Goal: Task Accomplishment & Management: Use online tool/utility

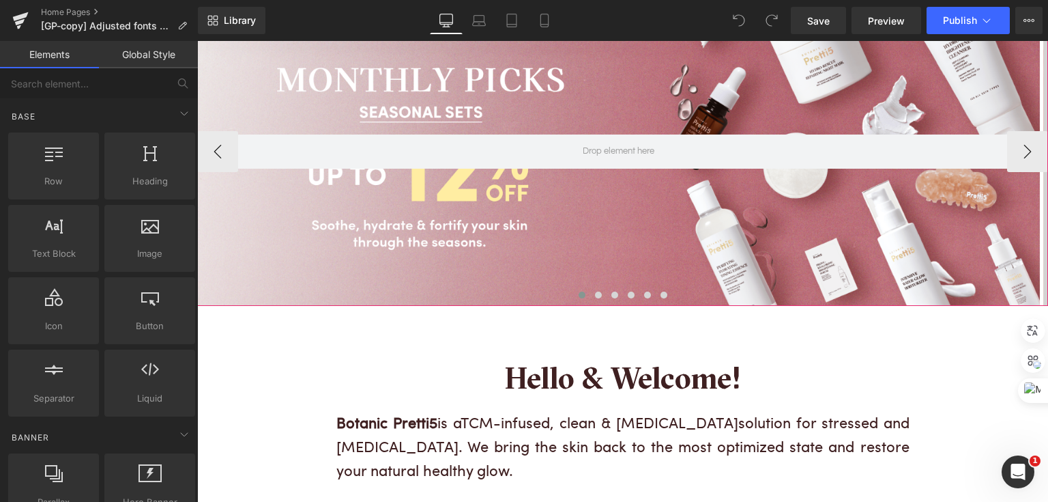
scroll to position [164, 0]
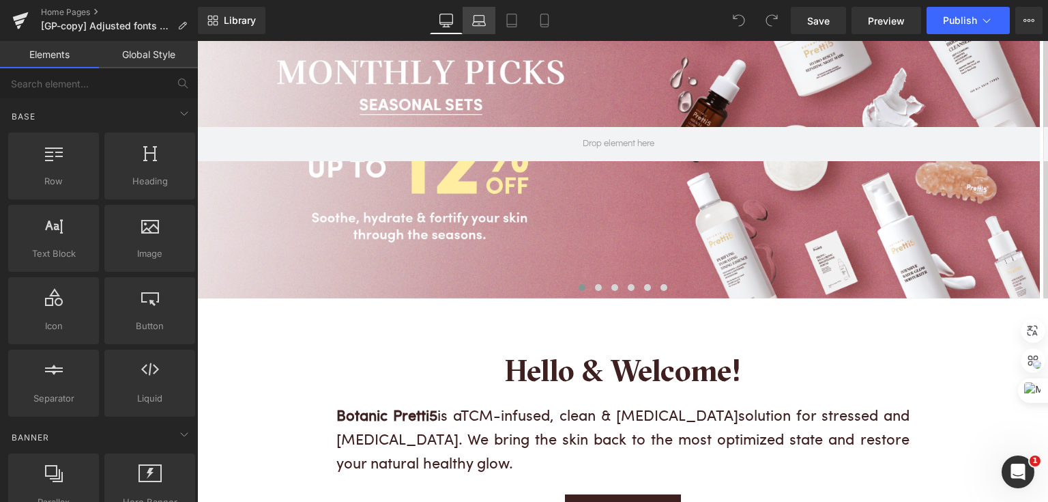
click at [477, 27] on link "Laptop" at bounding box center [479, 20] width 33 height 27
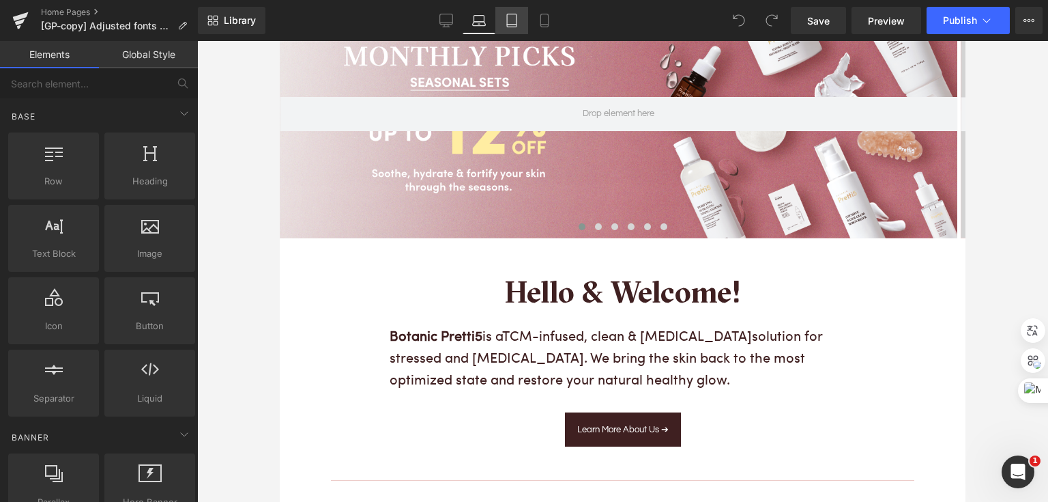
click at [513, 25] on icon at bounding box center [512, 25] width 10 height 0
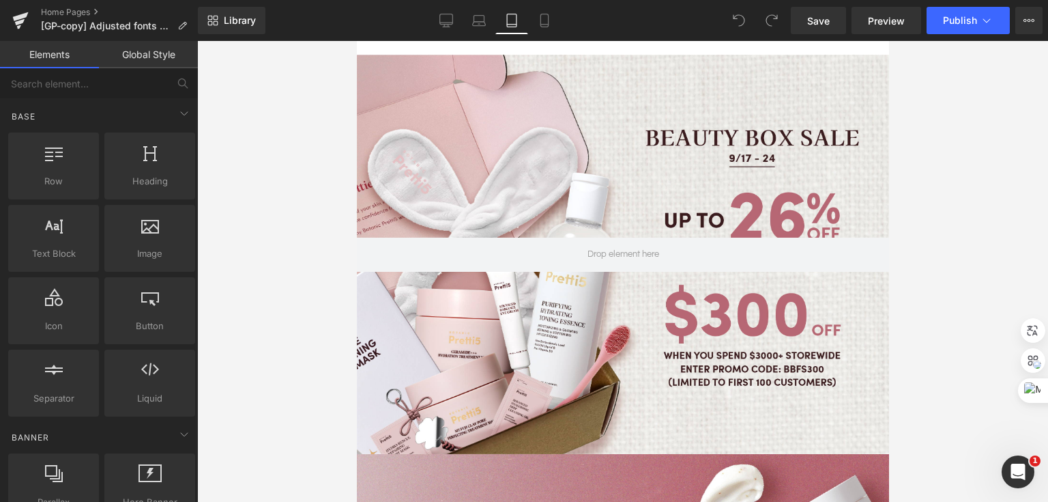
scroll to position [81, 0]
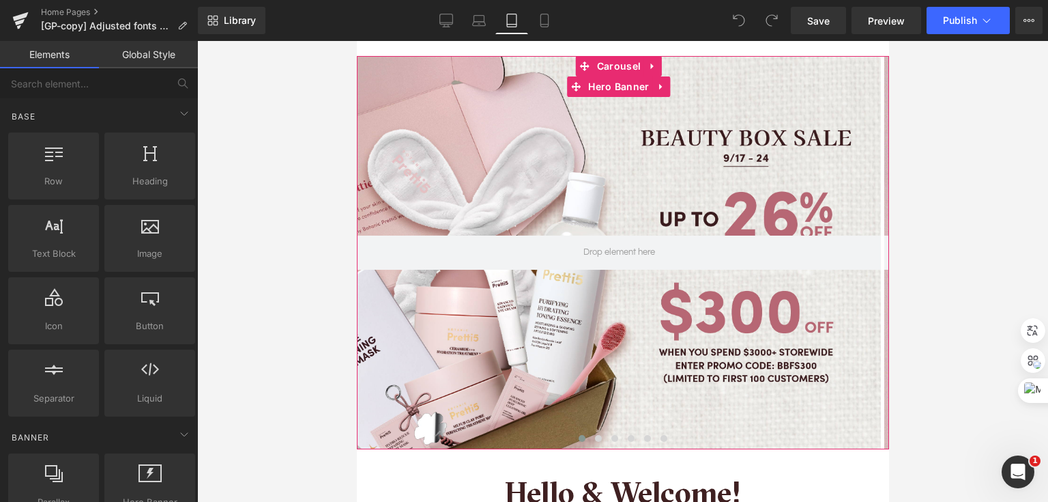
click at [657, 140] on div at bounding box center [618, 252] width 524 height 393
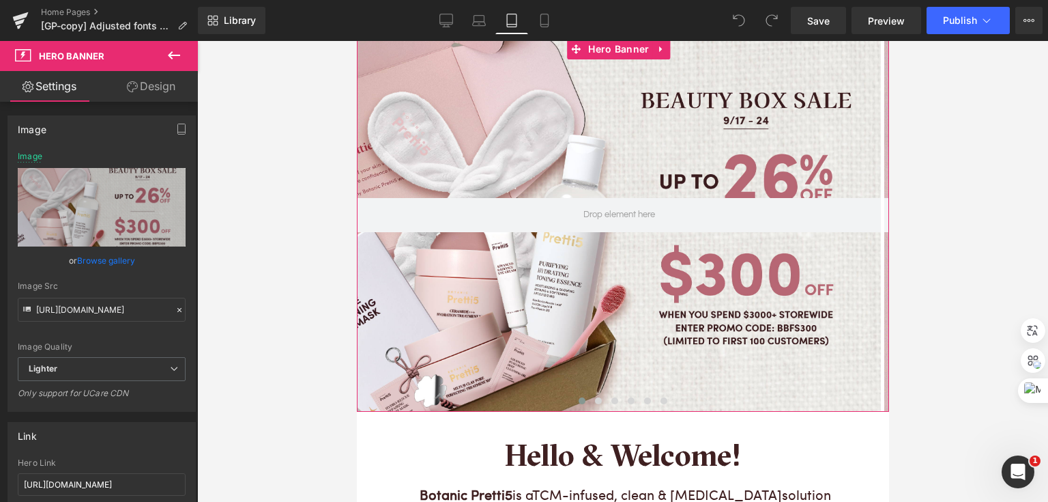
scroll to position [136, 0]
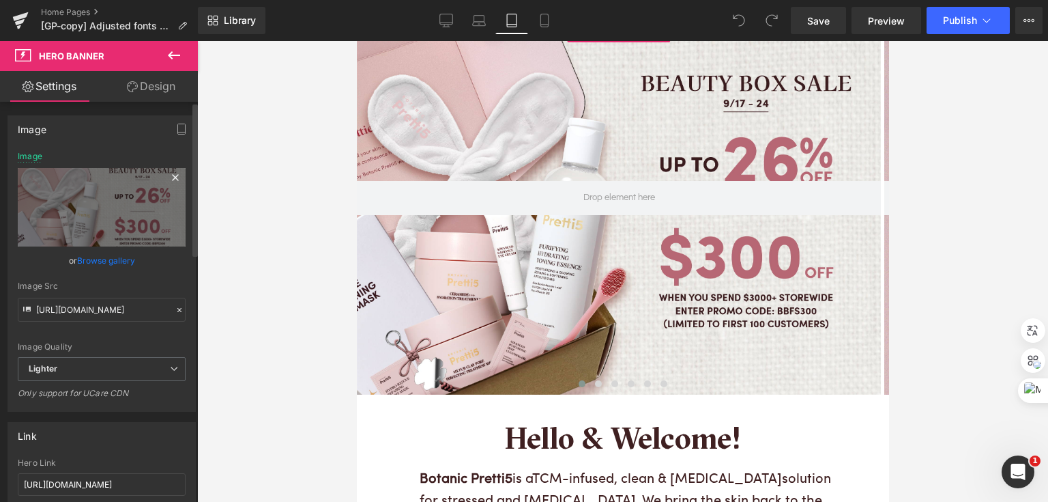
click at [172, 179] on icon at bounding box center [175, 177] width 6 height 6
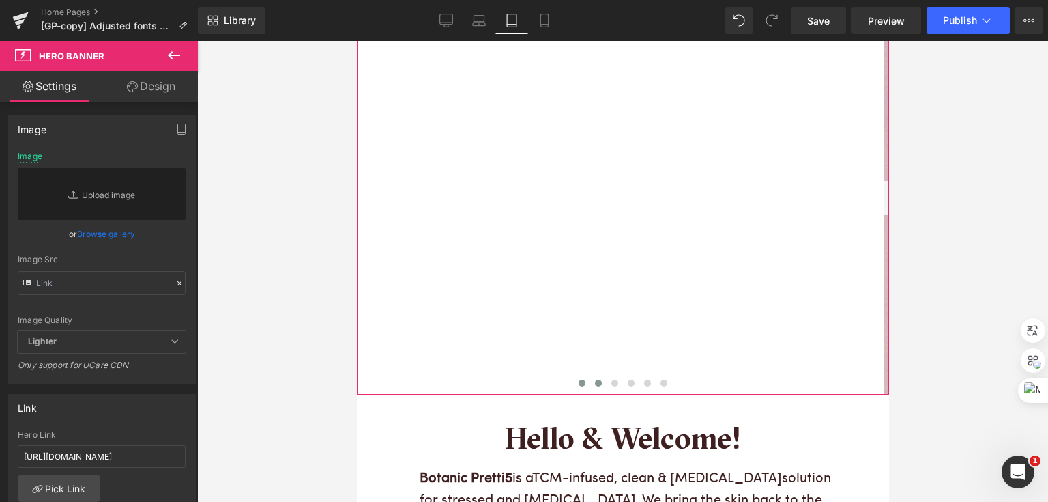
click at [594, 379] on span at bounding box center [597, 382] width 7 height 7
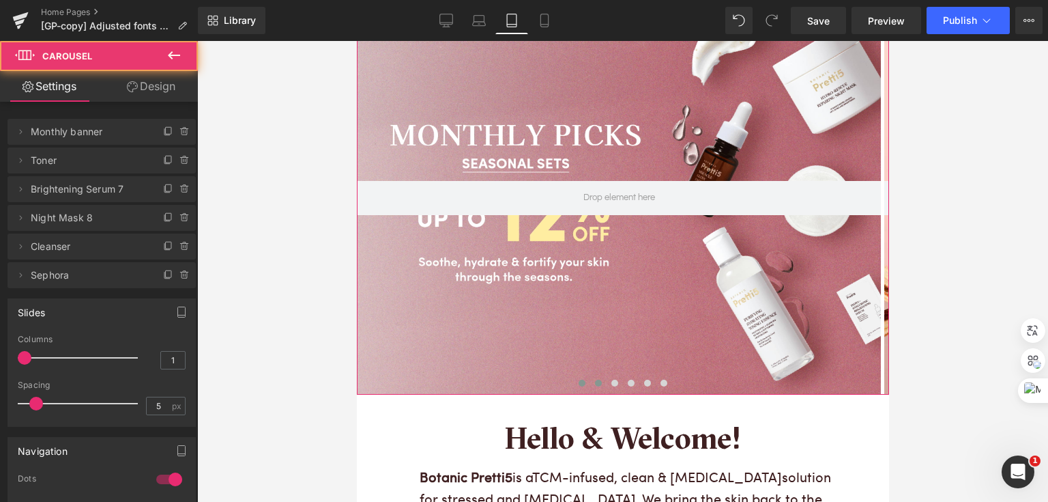
click at [578, 379] on span at bounding box center [581, 382] width 7 height 7
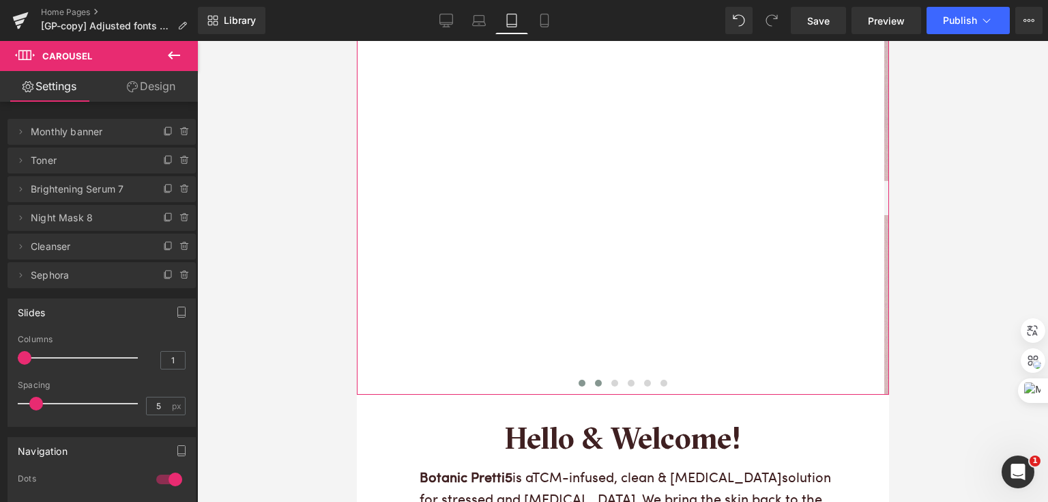
click at [590, 376] on button at bounding box center [598, 383] width 16 height 14
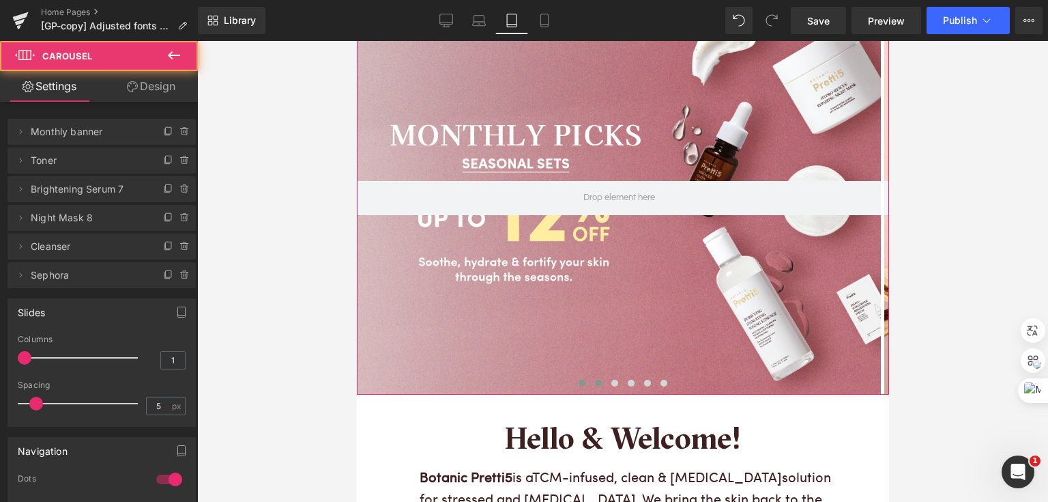
click at [578, 379] on span at bounding box center [581, 382] width 7 height 7
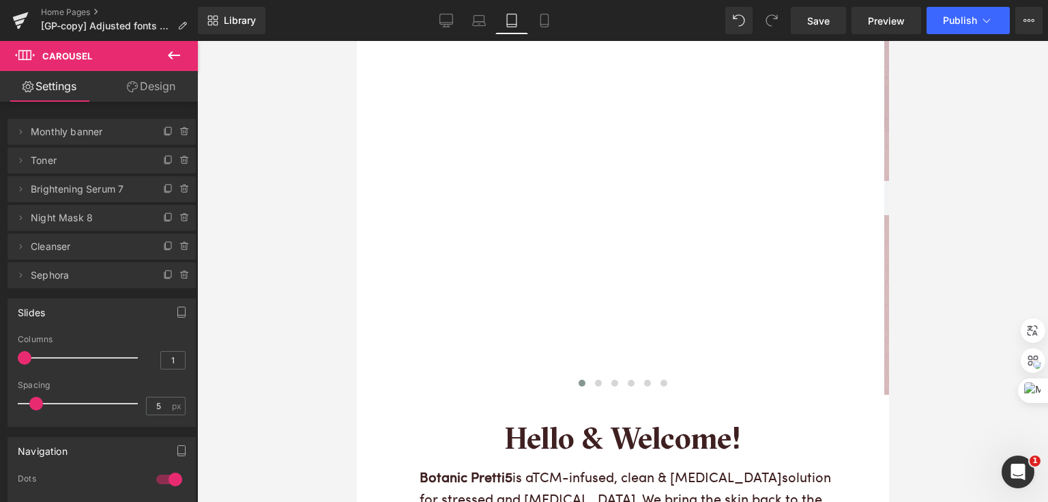
click at [64, 53] on span "Carousel" at bounding box center [67, 55] width 50 height 11
click at [56, 138] on span "Monthly banner" at bounding box center [88, 132] width 115 height 26
drag, startPoint x: 128, startPoint y: 133, endPoint x: 66, endPoint y: 145, distance: 62.6
click at [126, 134] on span "Monthly banner" at bounding box center [88, 132] width 115 height 26
click at [39, 159] on span "Toner" at bounding box center [88, 160] width 115 height 26
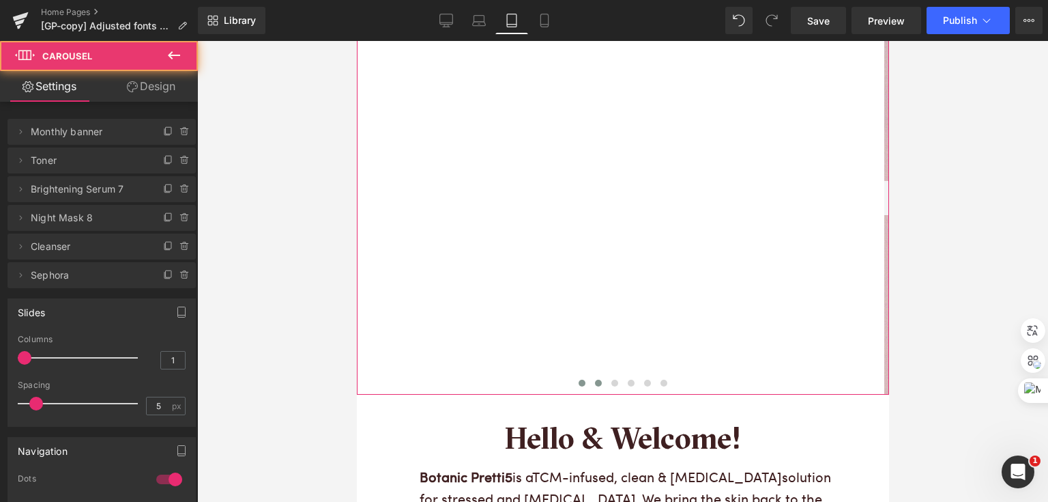
click at [594, 379] on span at bounding box center [597, 382] width 7 height 7
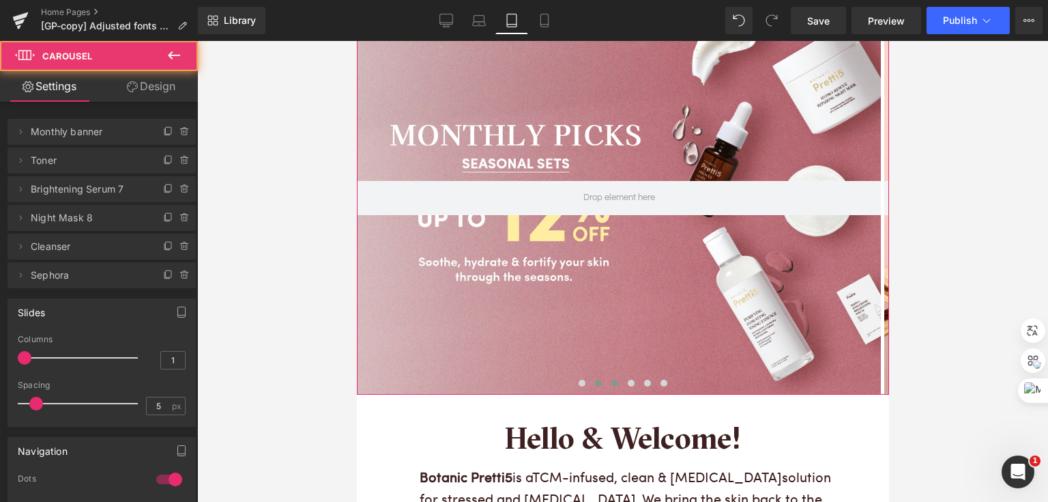
click at [611, 379] on span at bounding box center [614, 382] width 7 height 7
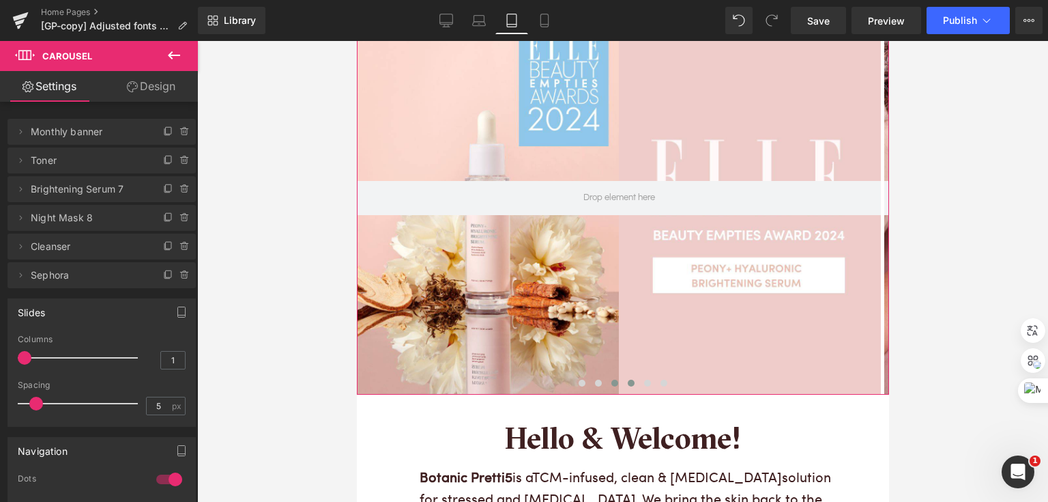
click at [627, 379] on span at bounding box center [630, 382] width 7 height 7
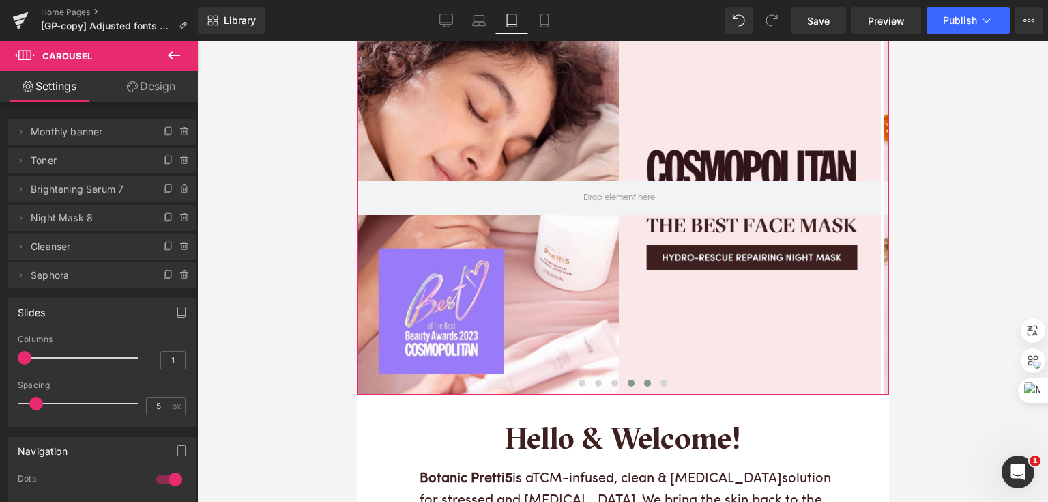
click at [643, 379] on span at bounding box center [646, 382] width 7 height 7
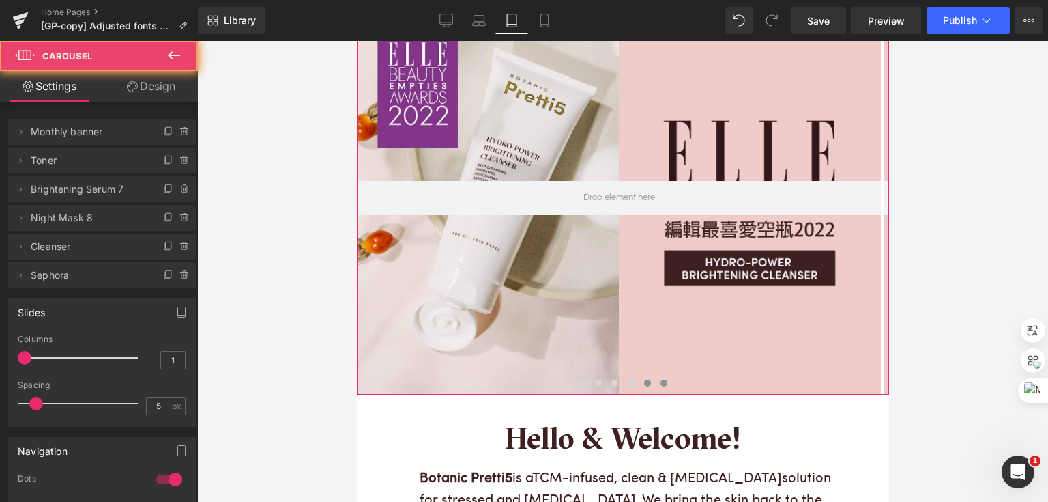
click at [661, 379] on span at bounding box center [663, 382] width 7 height 7
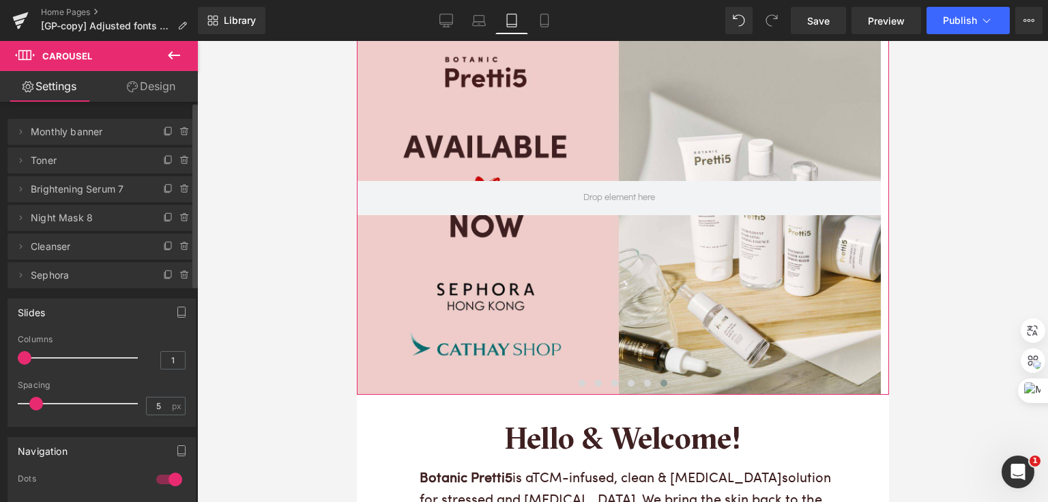
click at [25, 114] on div "Delete Cancel Monthly banner Monthly banner Name Monthly banner Delete Cancel T…" at bounding box center [102, 196] width 204 height 183
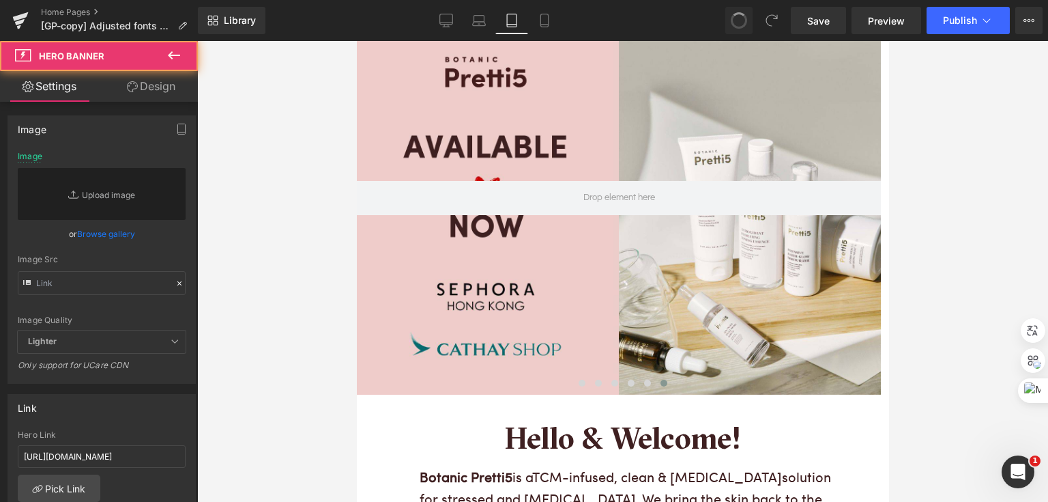
type input "[URL][DOMAIN_NAME]"
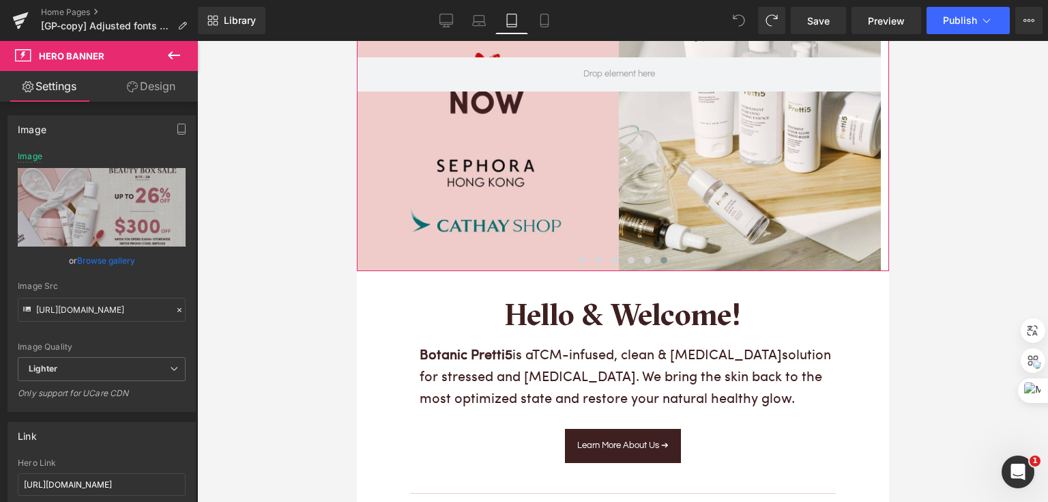
scroll to position [273, 0]
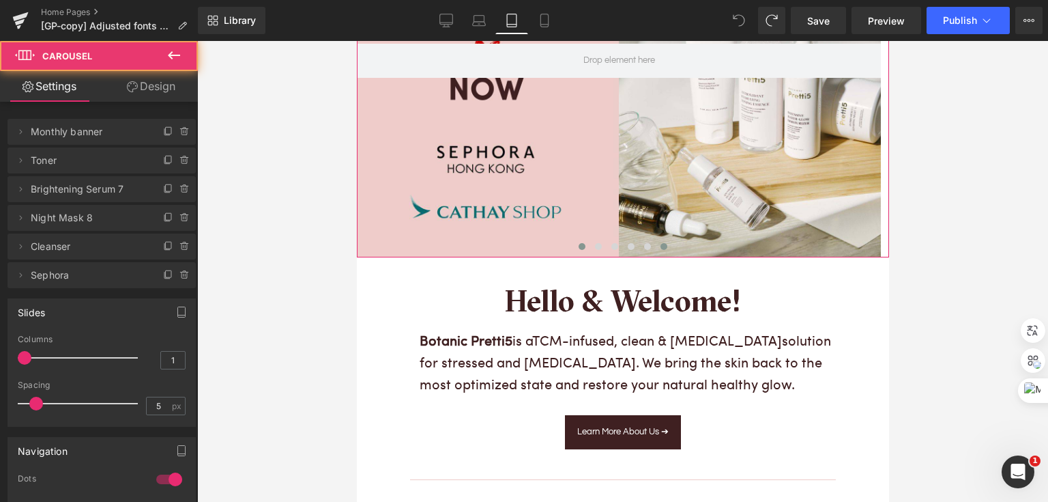
click at [578, 243] on span at bounding box center [581, 246] width 7 height 7
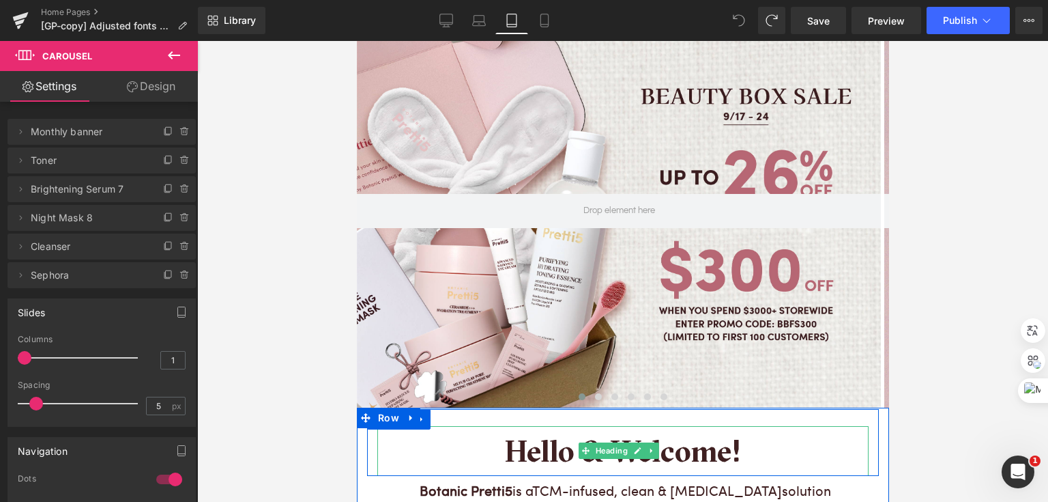
scroll to position [0, 0]
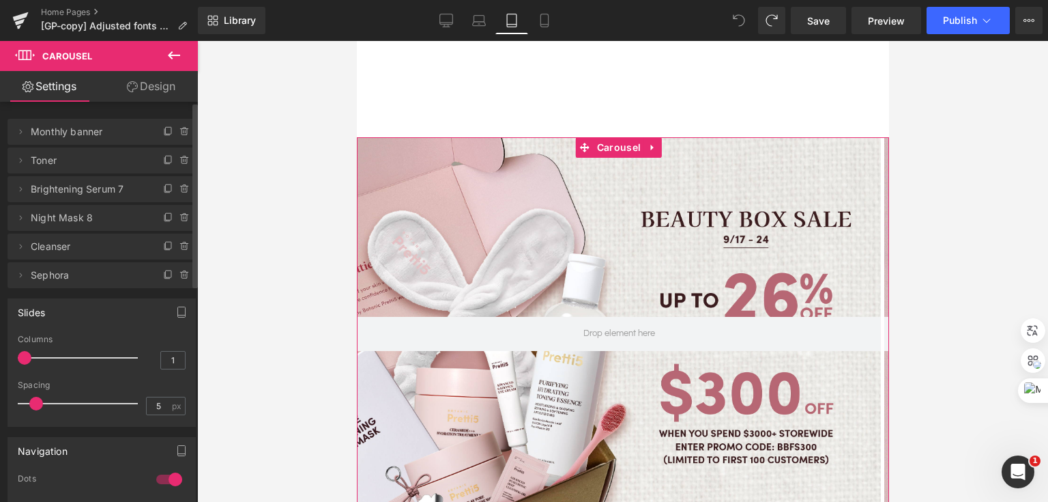
click at [75, 111] on div "Delete Cancel Monthly banner Monthly banner Name Monthly banner Delete Cancel T…" at bounding box center [102, 196] width 204 height 183
drag, startPoint x: 123, startPoint y: 85, endPoint x: 70, endPoint y: 84, distance: 52.5
click at [123, 85] on link "Design" at bounding box center [151, 86] width 99 height 31
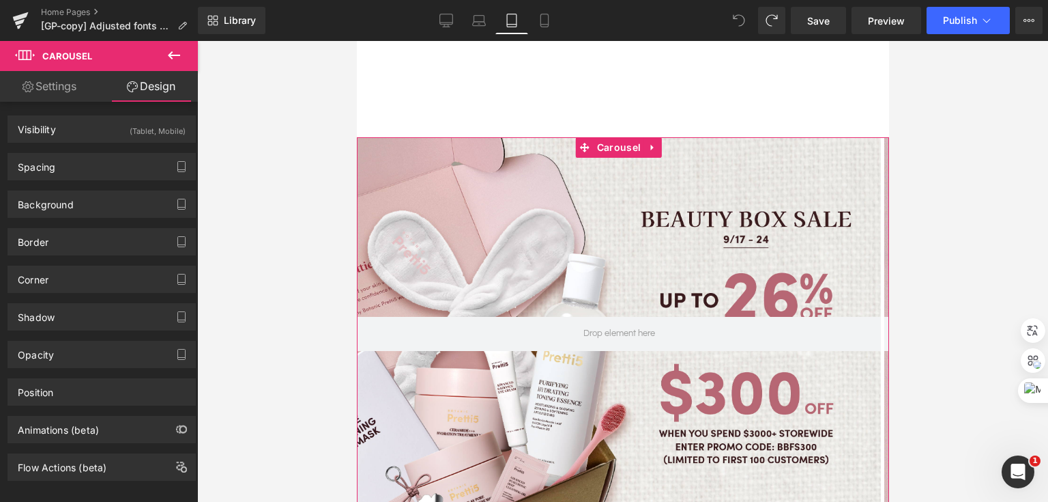
click at [66, 84] on link "Settings" at bounding box center [49, 86] width 99 height 31
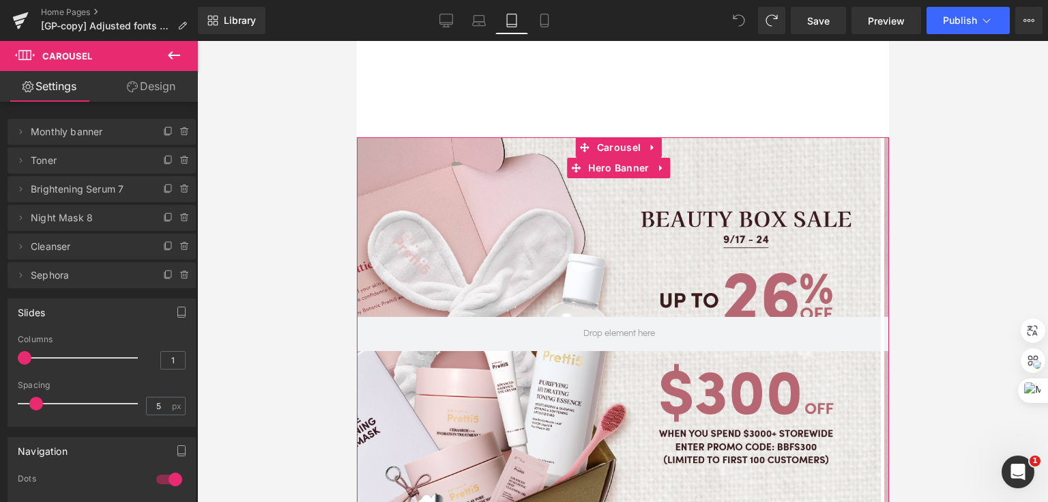
click at [524, 232] on div at bounding box center [618, 333] width 524 height 393
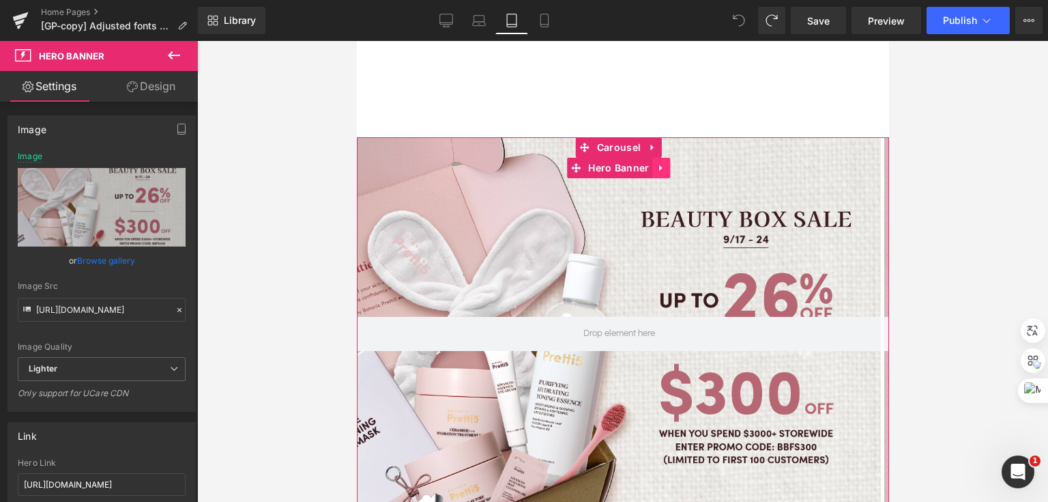
click at [661, 162] on icon at bounding box center [661, 167] width 10 height 10
click at [671, 163] on icon at bounding box center [670, 168] width 10 height 10
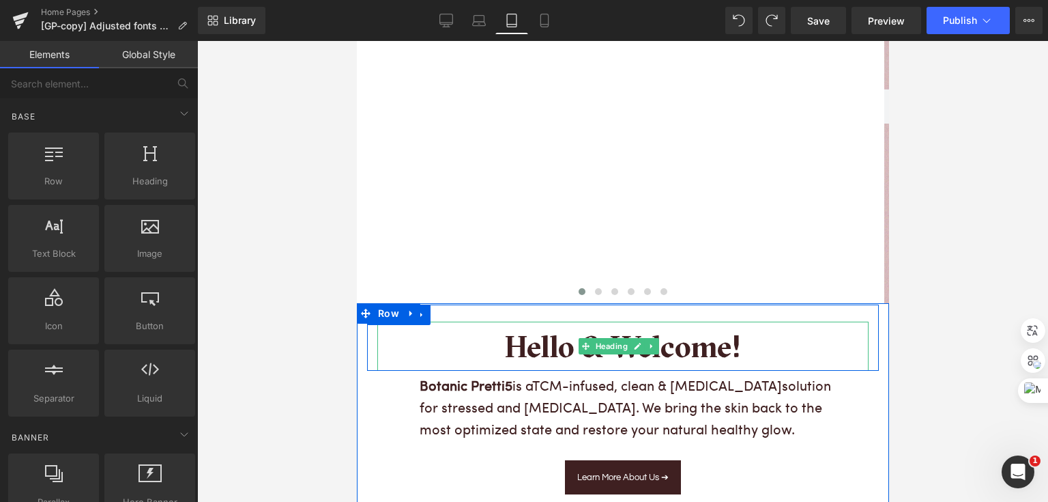
scroll to position [164, 0]
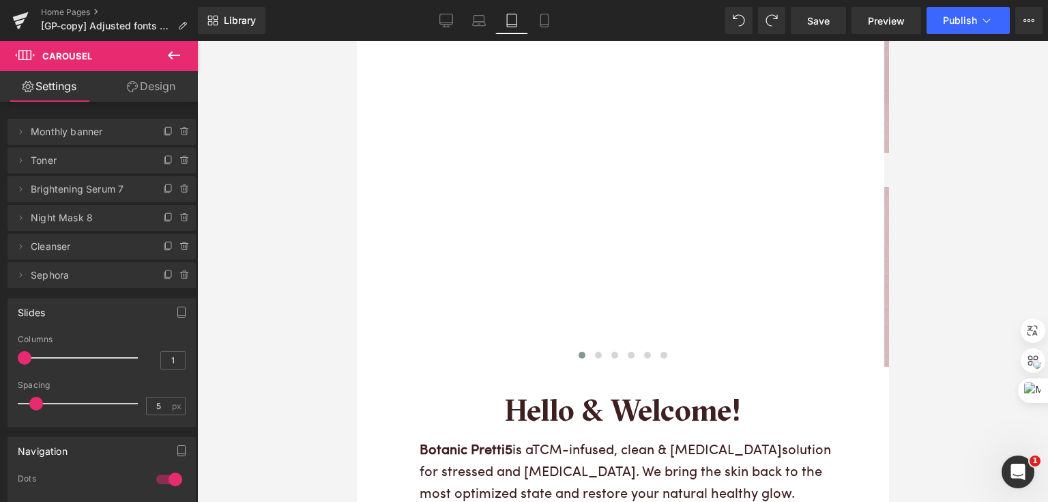
click at [183, 59] on button at bounding box center [174, 56] width 48 height 30
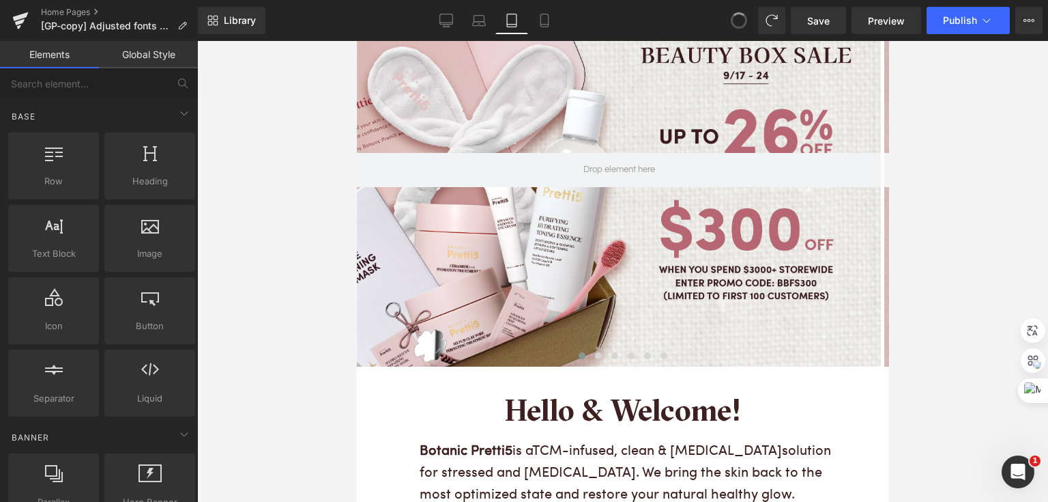
drag, startPoint x: 732, startPoint y: 24, endPoint x: 223, endPoint y: 54, distance: 509.9
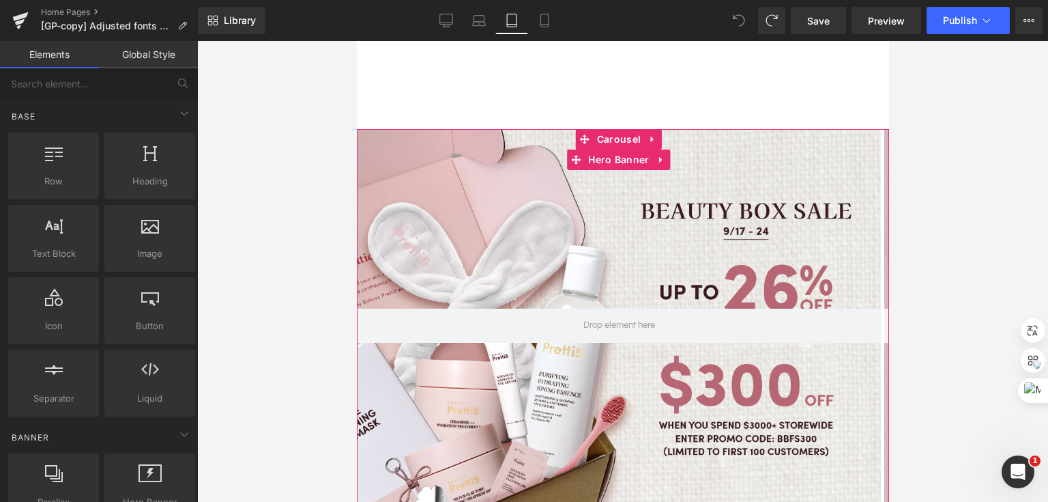
scroll to position [0, 0]
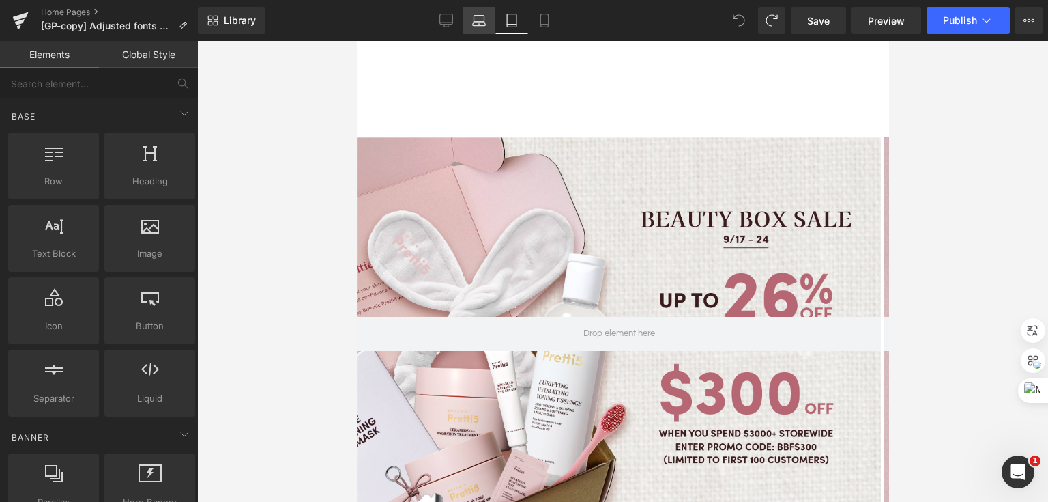
click at [475, 17] on icon at bounding box center [479, 21] width 14 height 14
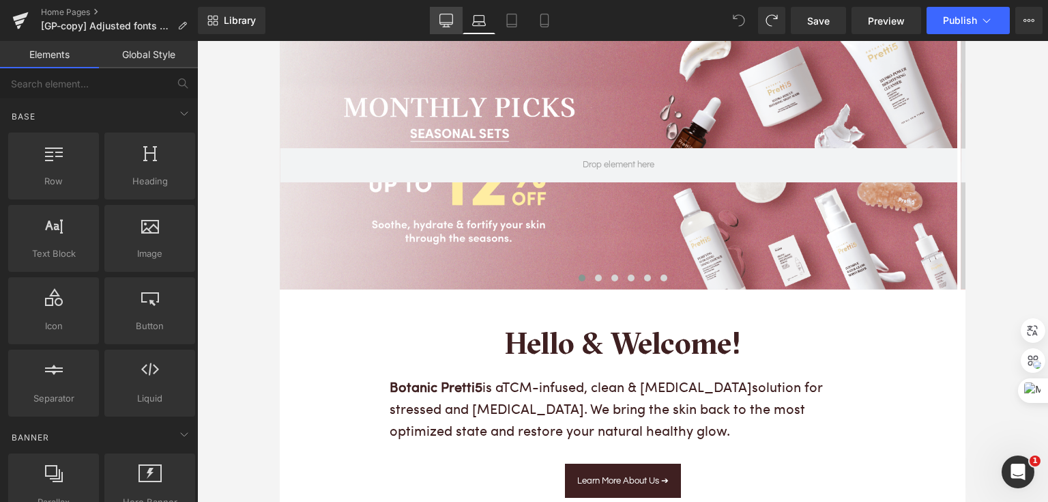
click at [443, 11] on link "Desktop" at bounding box center [446, 20] width 33 height 27
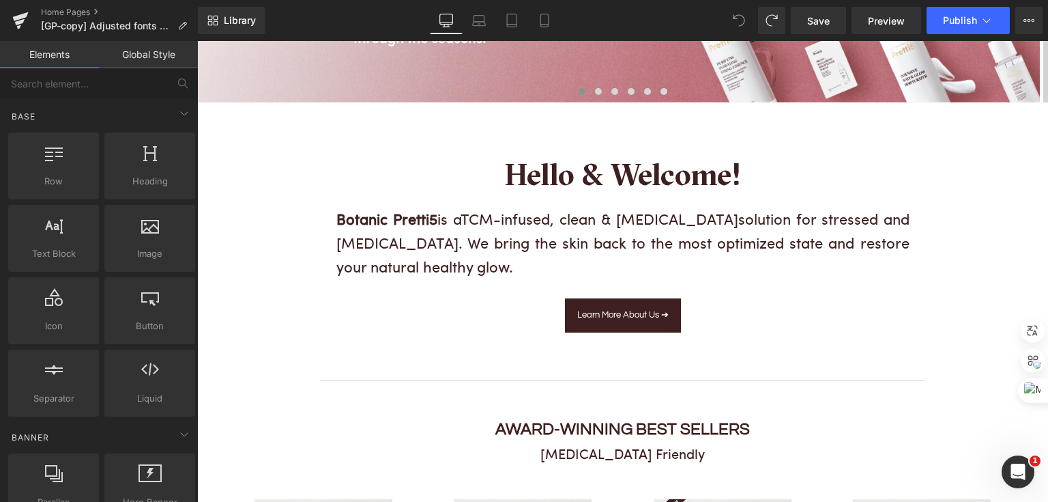
scroll to position [360, 0]
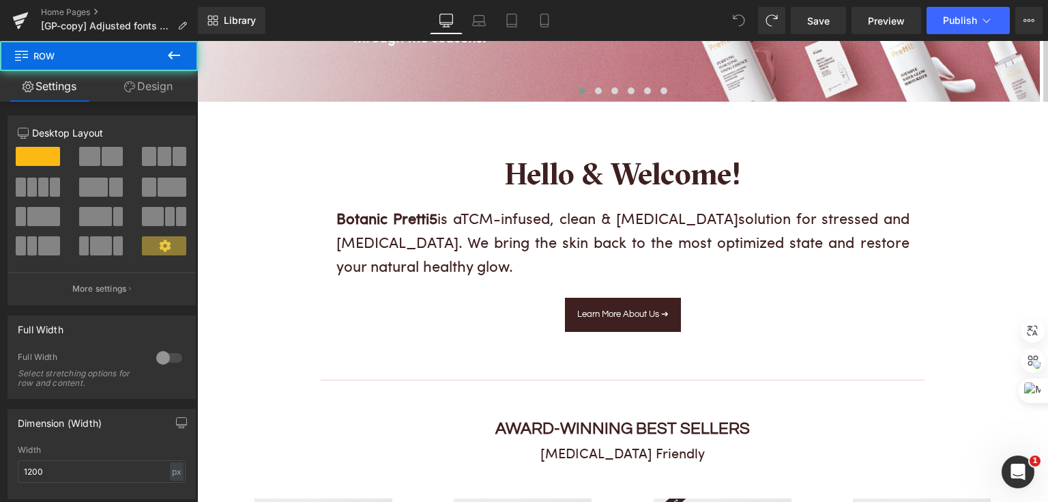
click at [506, 112] on div "Hello & Welcome! Heading Row Botanic Pretti5 is a TCM-infused, clean & [MEDICAL…" at bounding box center [623, 237] width 819 height 270
click at [487, 87] on div at bounding box center [622, 93] width 851 height 19
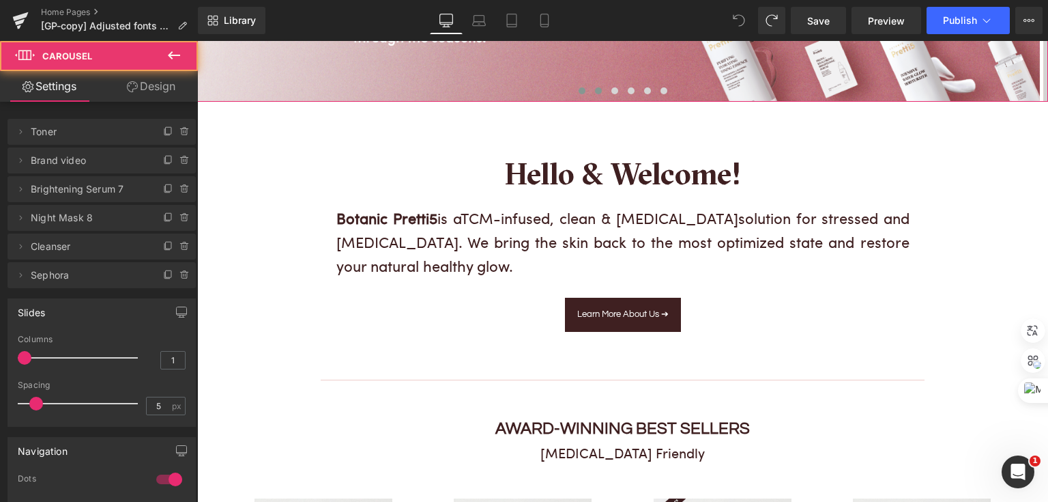
click at [595, 88] on span at bounding box center [598, 90] width 7 height 7
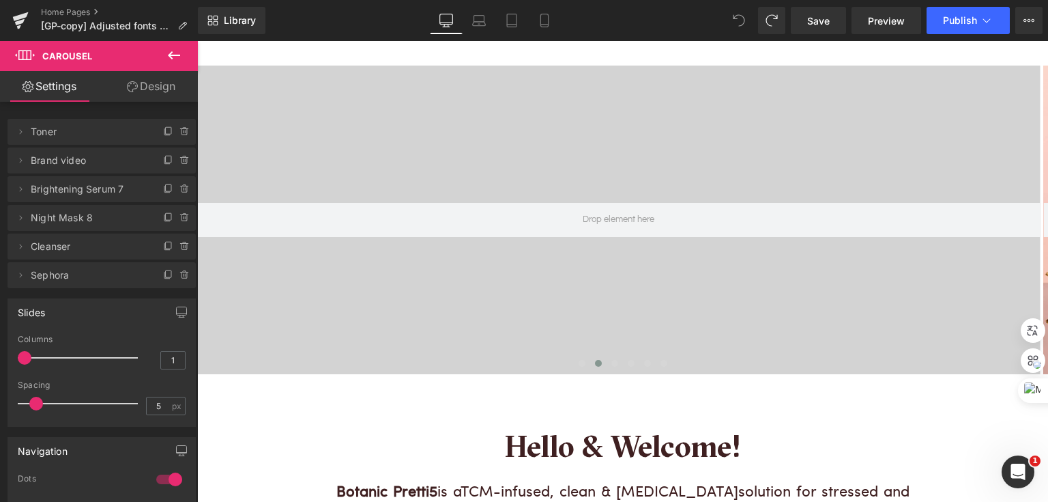
scroll to position [87, 0]
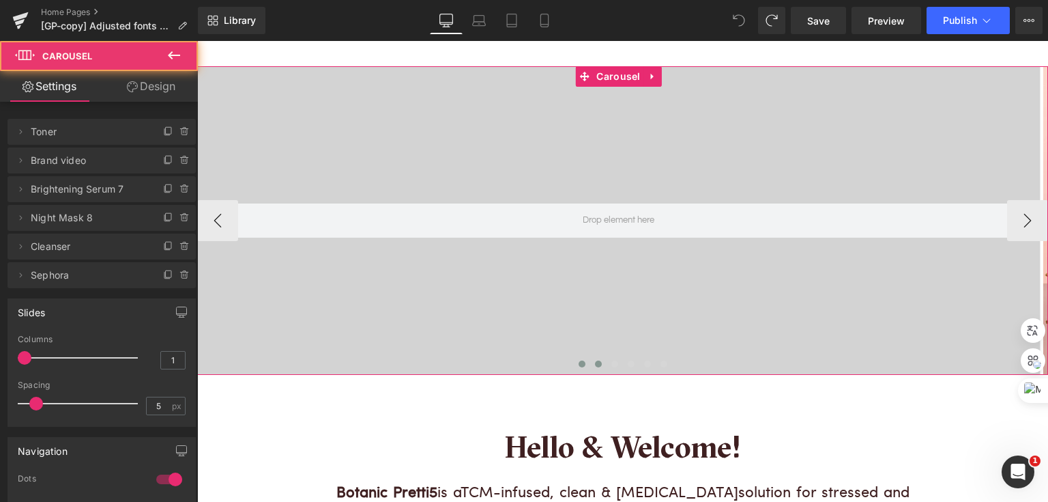
click at [579, 363] on span at bounding box center [582, 363] width 7 height 7
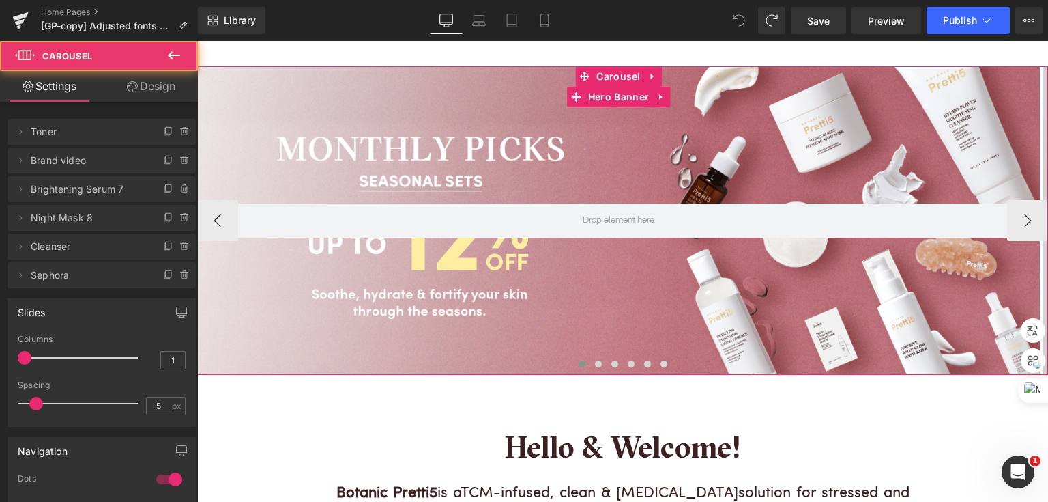
click at [378, 186] on div at bounding box center [618, 220] width 843 height 308
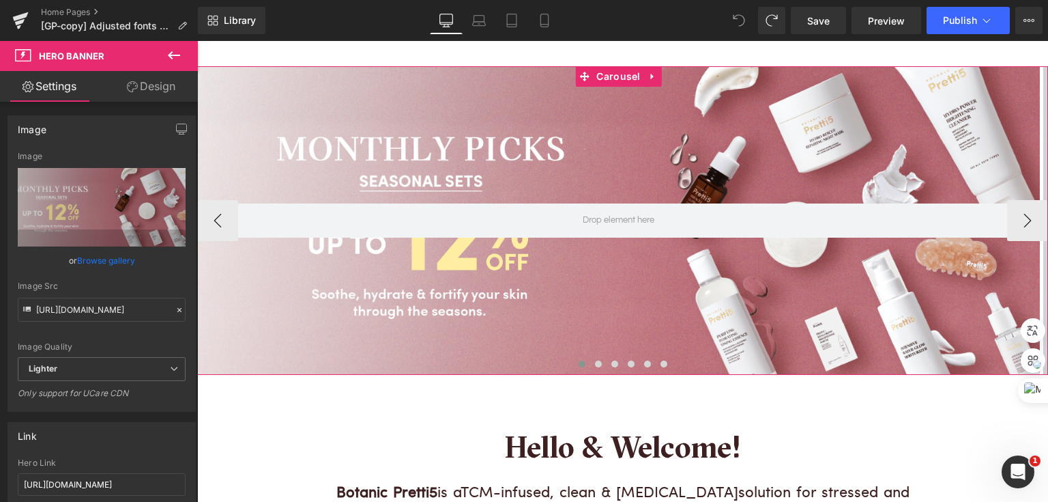
click at [565, 355] on div "Hero Banner Video Bg Hero Banner Hero Banner Hero Banner" at bounding box center [622, 220] width 851 height 308
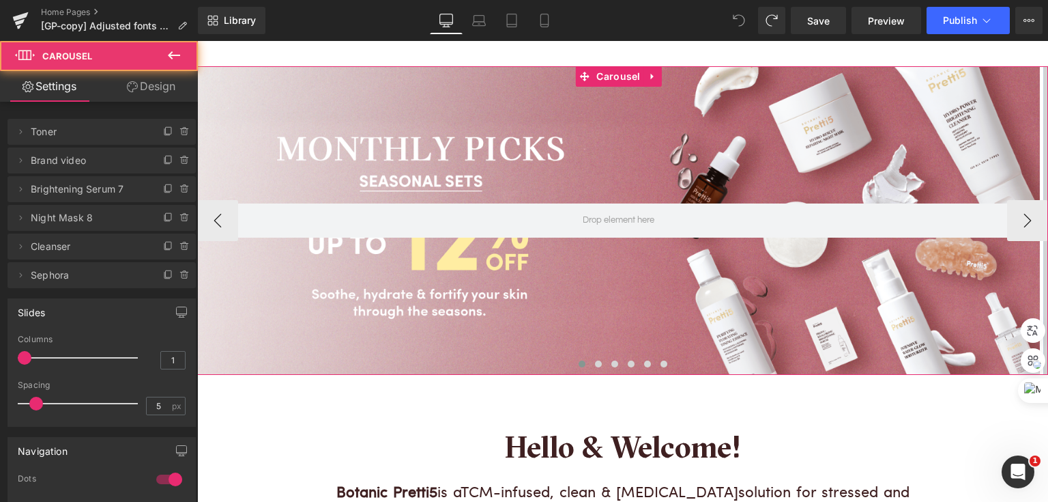
click at [579, 363] on span at bounding box center [582, 363] width 7 height 7
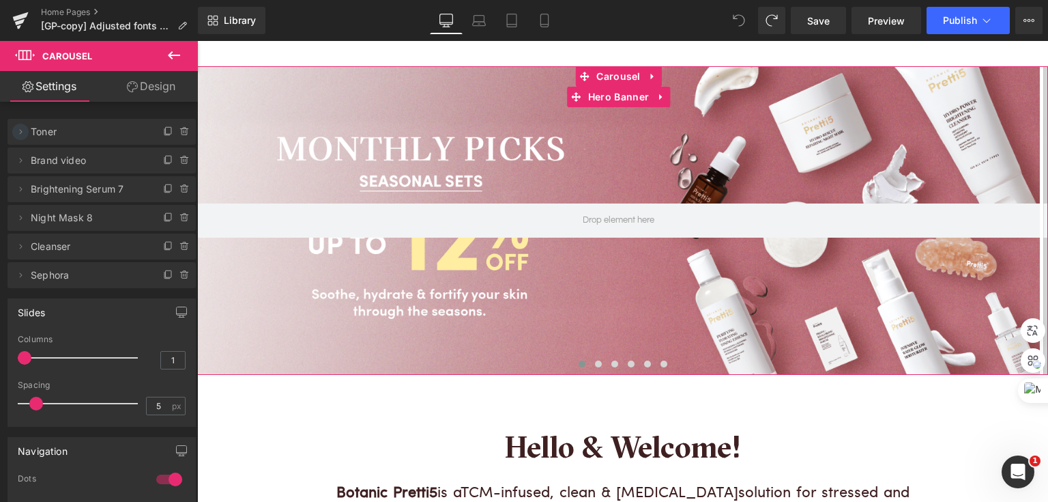
click at [20, 132] on icon at bounding box center [20, 131] width 11 height 11
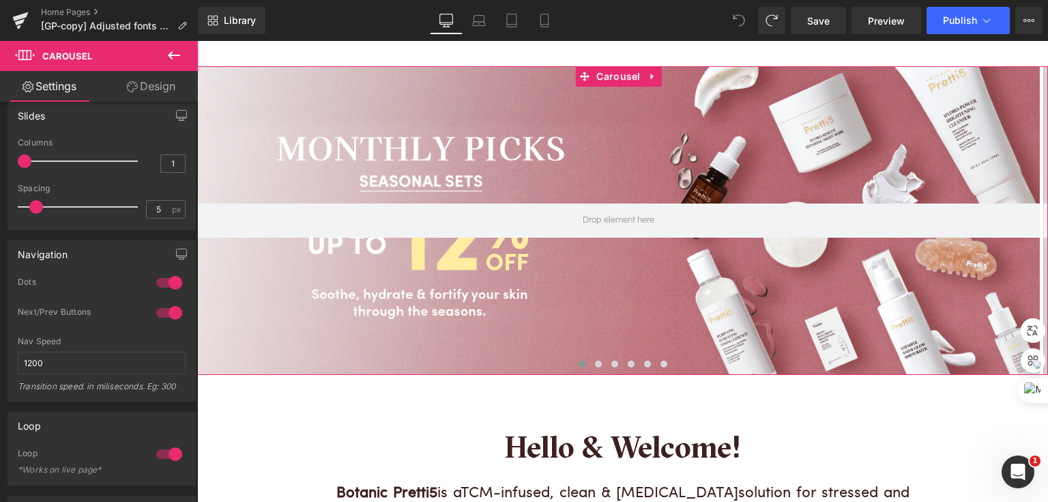
scroll to position [109, 0]
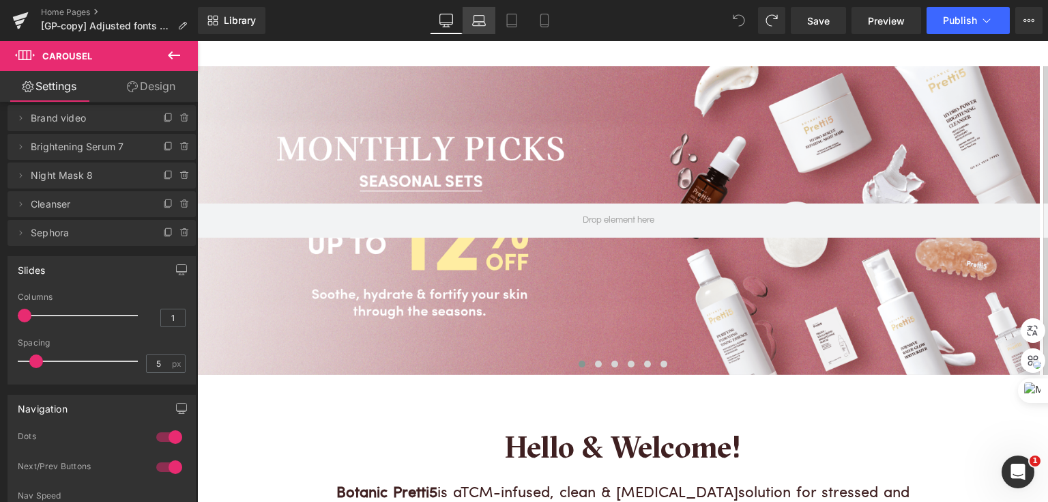
click at [478, 20] on icon at bounding box center [479, 21] width 14 height 14
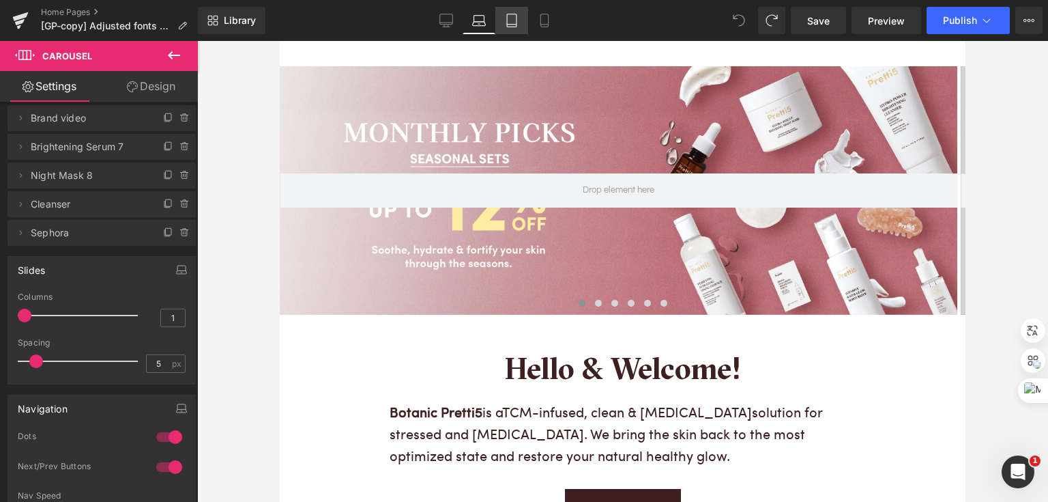
click at [502, 27] on link "Tablet" at bounding box center [511, 20] width 33 height 27
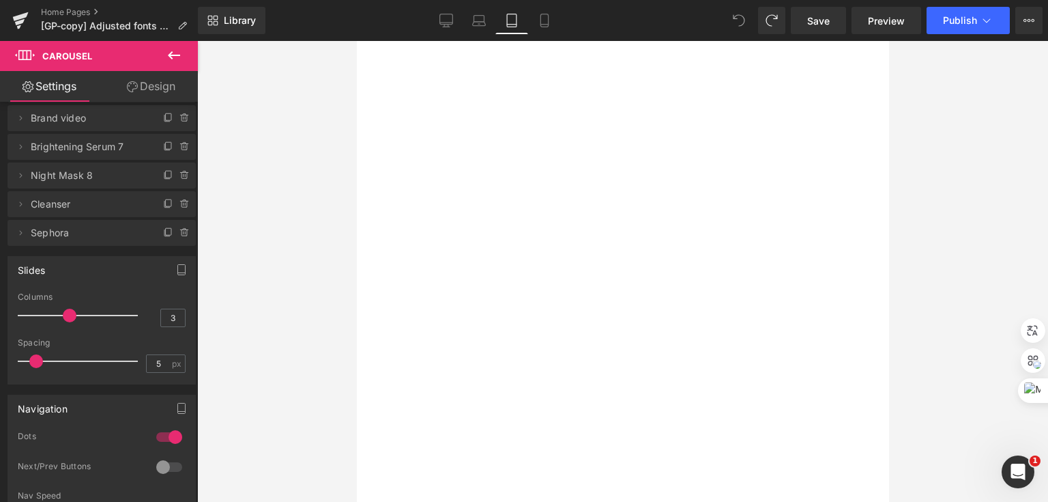
scroll to position [0, 0]
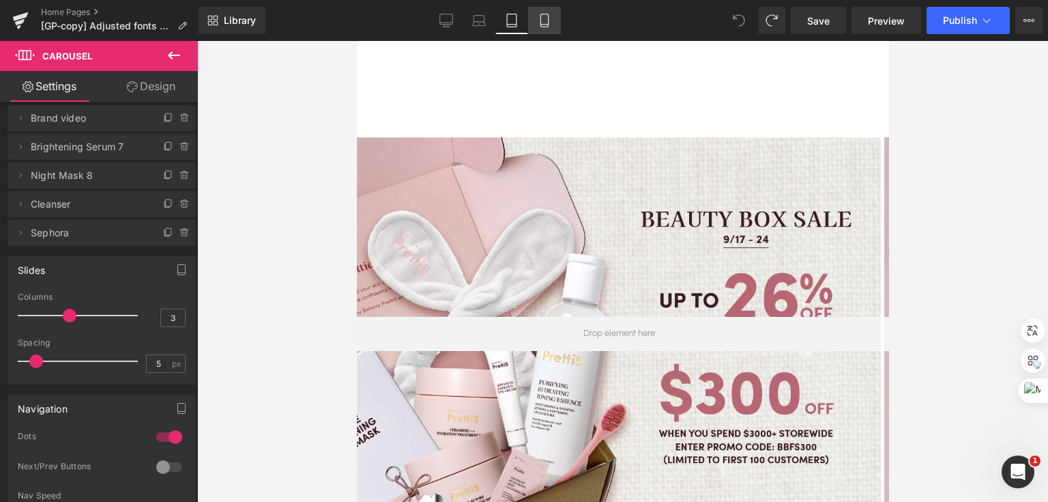
click at [542, 26] on icon at bounding box center [545, 21] width 14 height 14
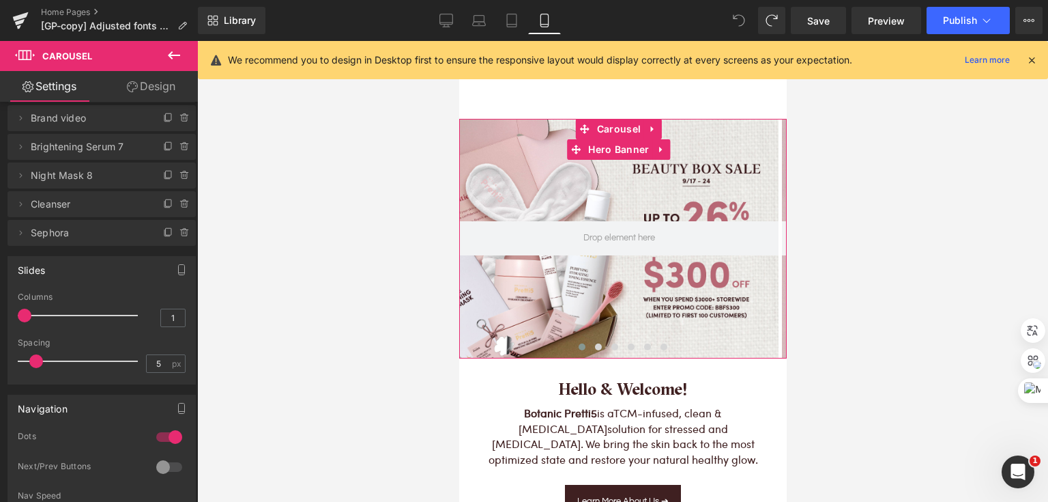
click at [531, 130] on div at bounding box center [618, 239] width 319 height 240
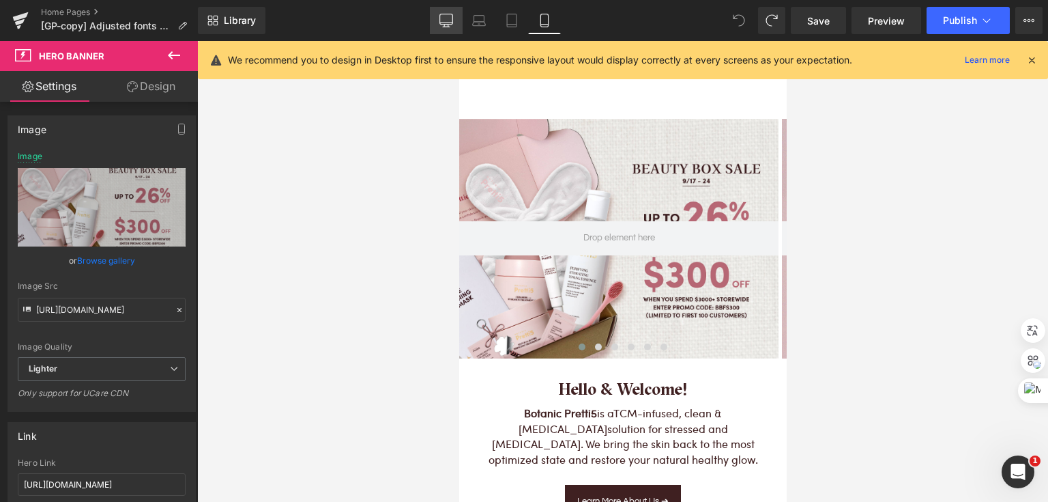
click at [442, 23] on icon at bounding box center [446, 21] width 14 height 14
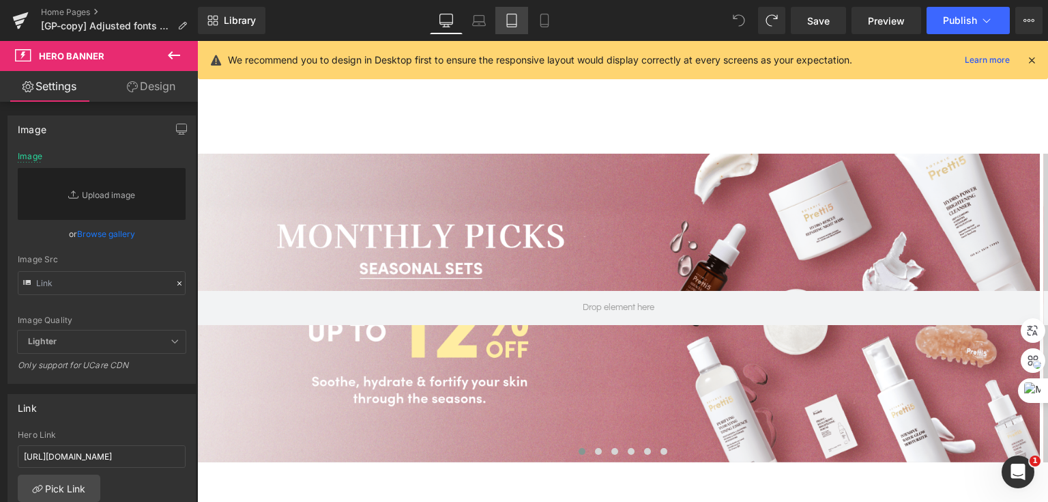
click at [515, 23] on icon at bounding box center [512, 21] width 14 height 14
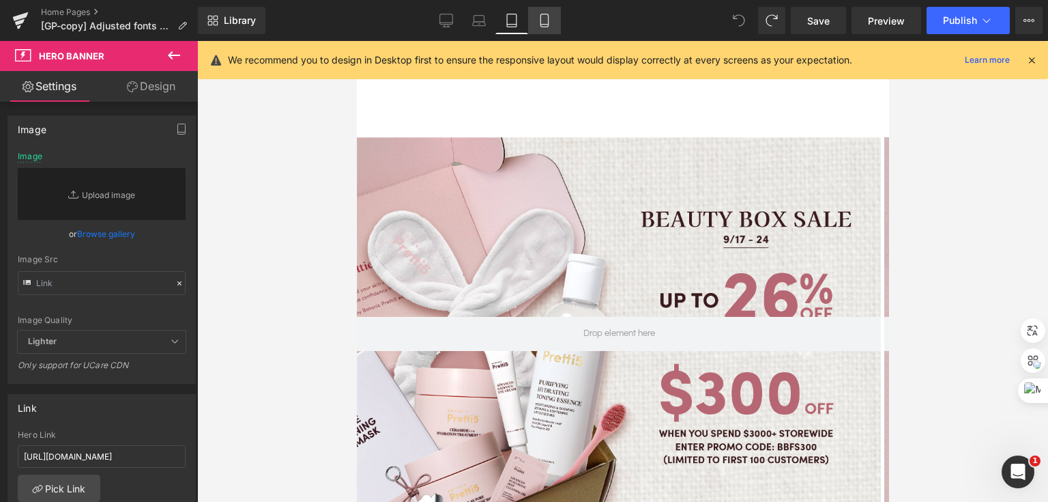
click at [556, 21] on link "Mobile" at bounding box center [544, 20] width 33 height 27
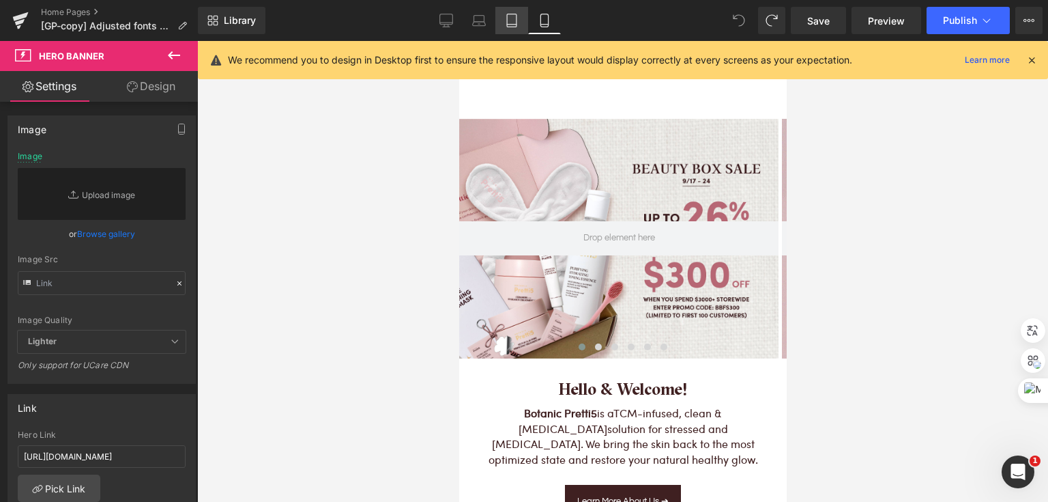
drag, startPoint x: 514, startPoint y: 22, endPoint x: 4, endPoint y: 60, distance: 511.2
click at [514, 22] on icon at bounding box center [512, 21] width 14 height 14
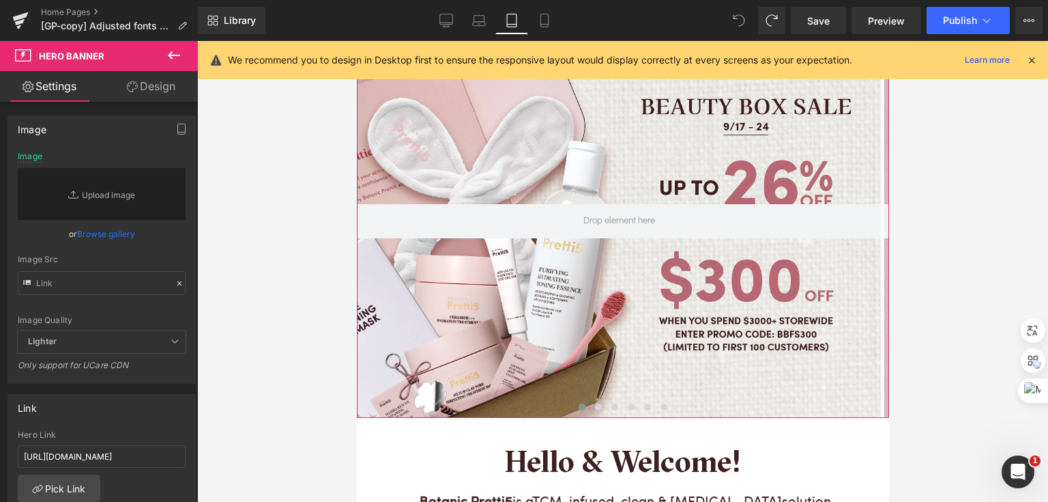
click at [530, 162] on div at bounding box center [618, 221] width 524 height 393
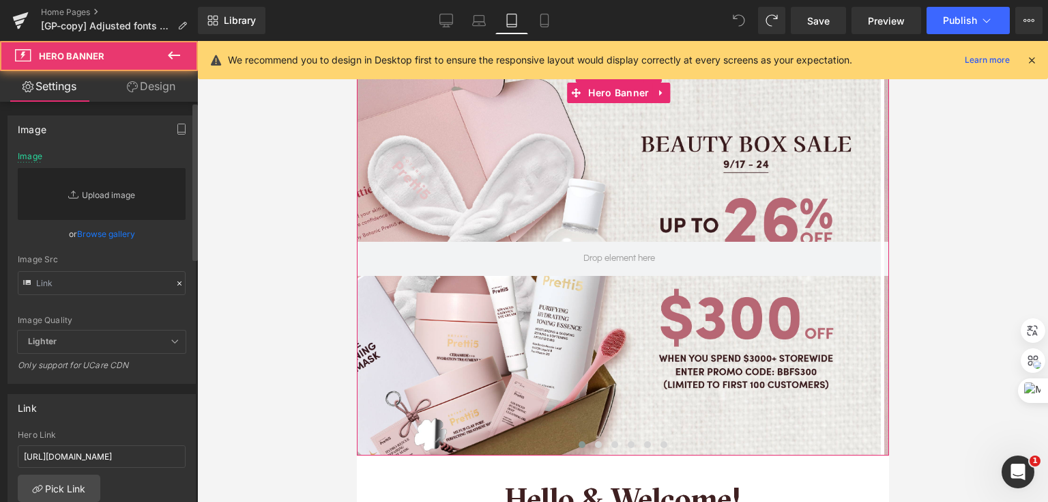
scroll to position [58, 0]
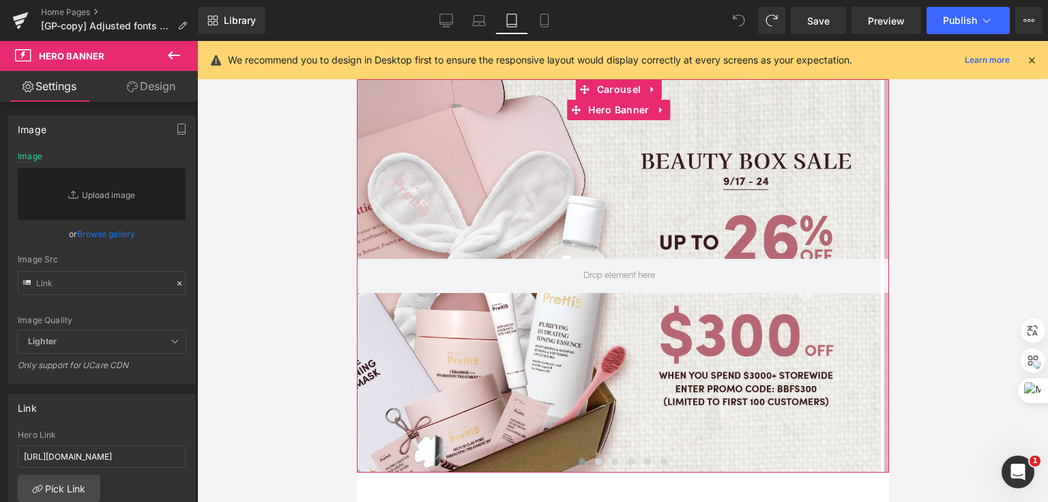
click at [438, 167] on div at bounding box center [618, 275] width 524 height 393
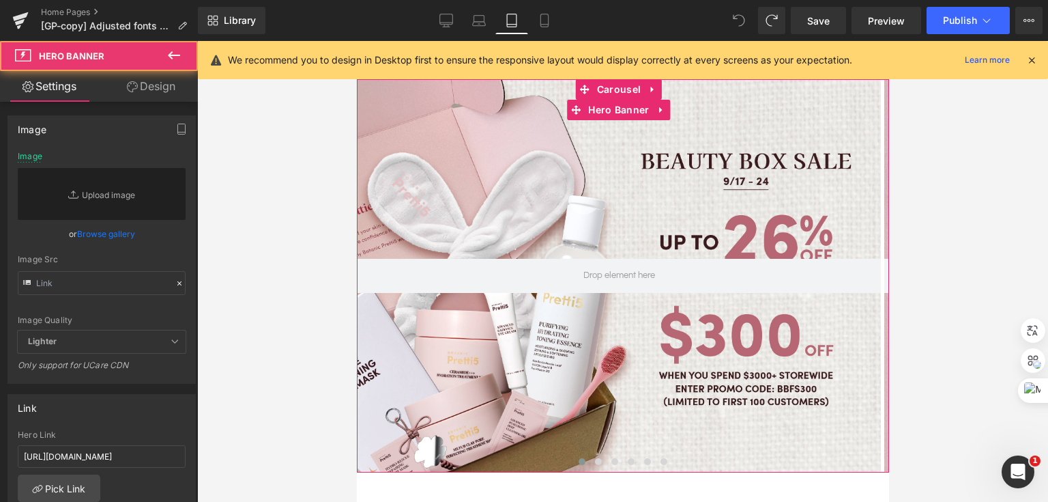
click at [594, 147] on div at bounding box center [618, 275] width 524 height 393
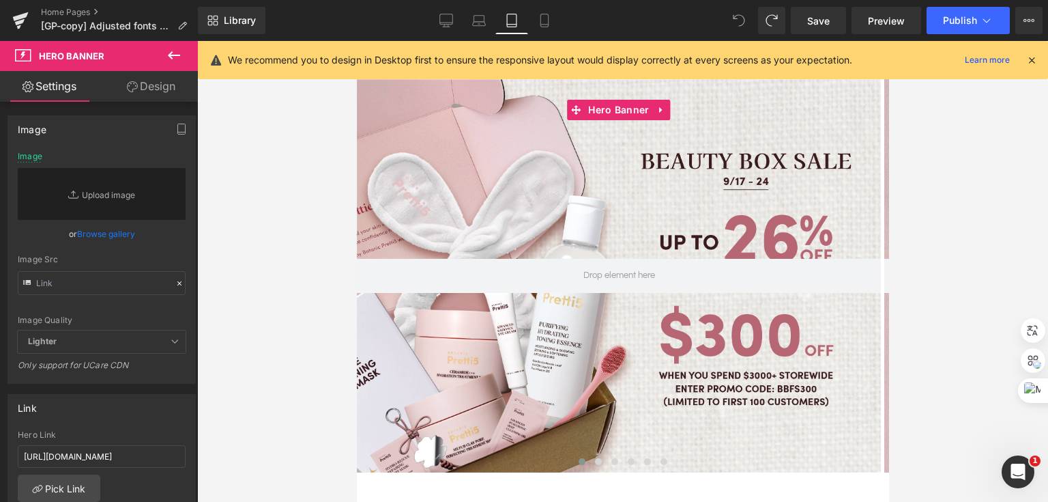
click at [154, 87] on link "Design" at bounding box center [151, 86] width 99 height 31
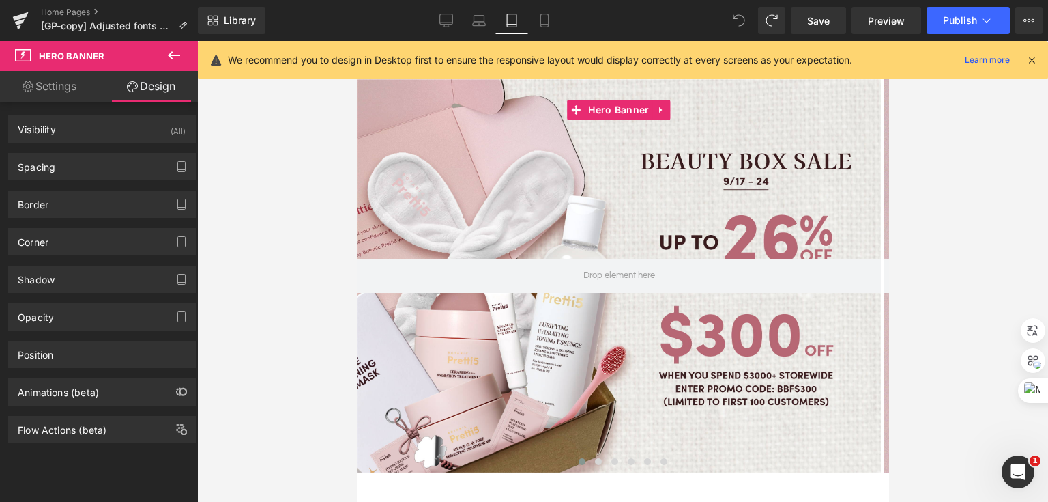
click at [30, 96] on link "Settings" at bounding box center [49, 86] width 99 height 31
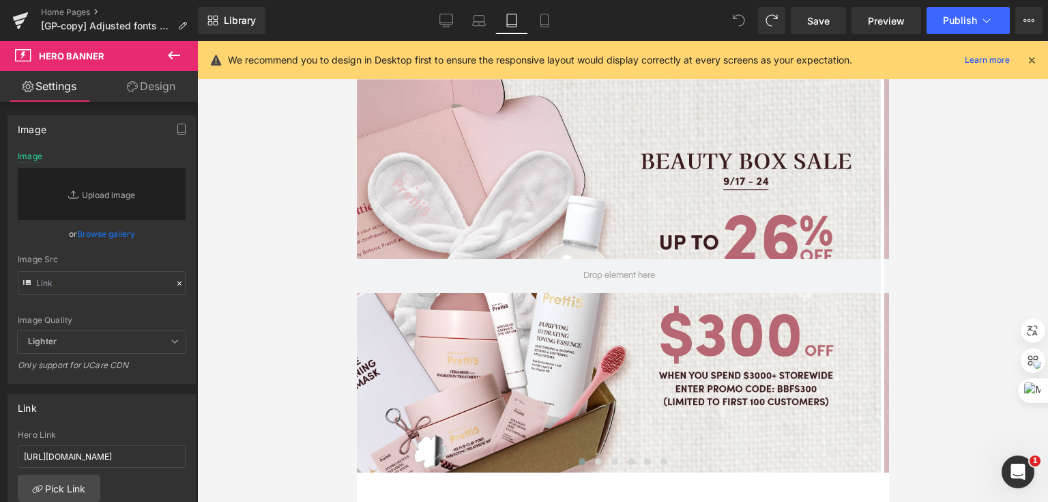
drag, startPoint x: 549, startPoint y: 24, endPoint x: 452, endPoint y: 57, distance: 101.6
click at [549, 25] on icon at bounding box center [545, 21] width 14 height 14
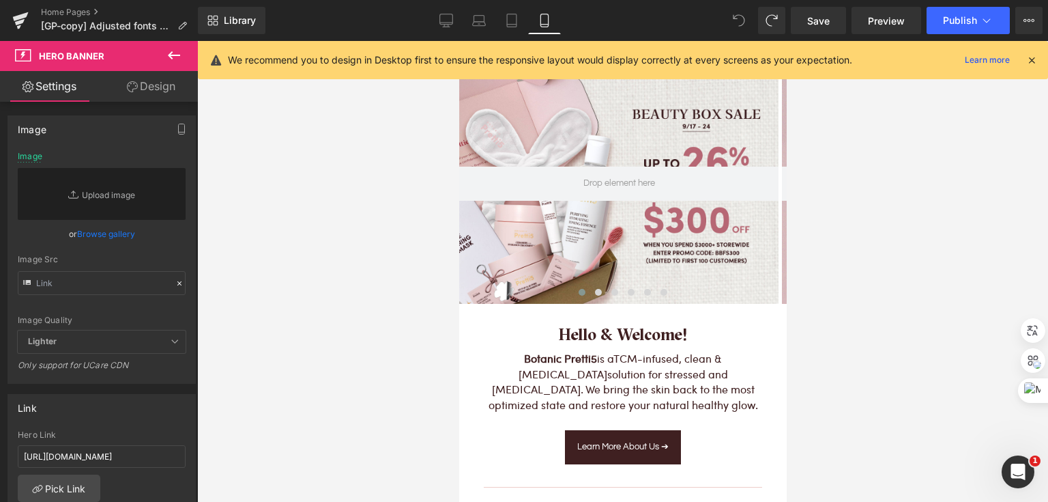
click at [497, 139] on div at bounding box center [618, 184] width 319 height 240
click at [567, 265] on div at bounding box center [618, 184] width 319 height 240
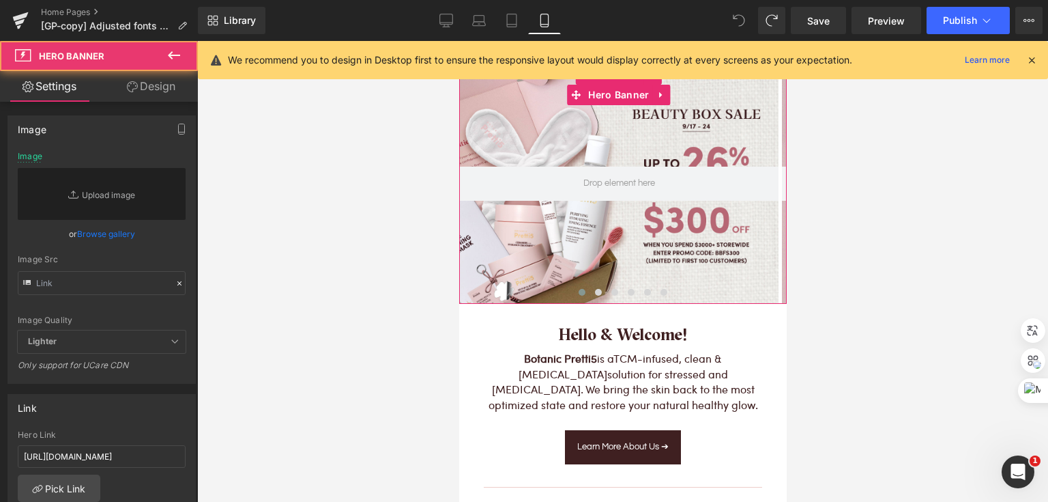
click at [570, 240] on div at bounding box center [618, 184] width 319 height 240
click at [560, 150] on div at bounding box center [618, 184] width 319 height 240
click at [538, 262] on div at bounding box center [618, 184] width 319 height 240
